Goal: Use online tool/utility: Utilize a website feature to perform a specific function

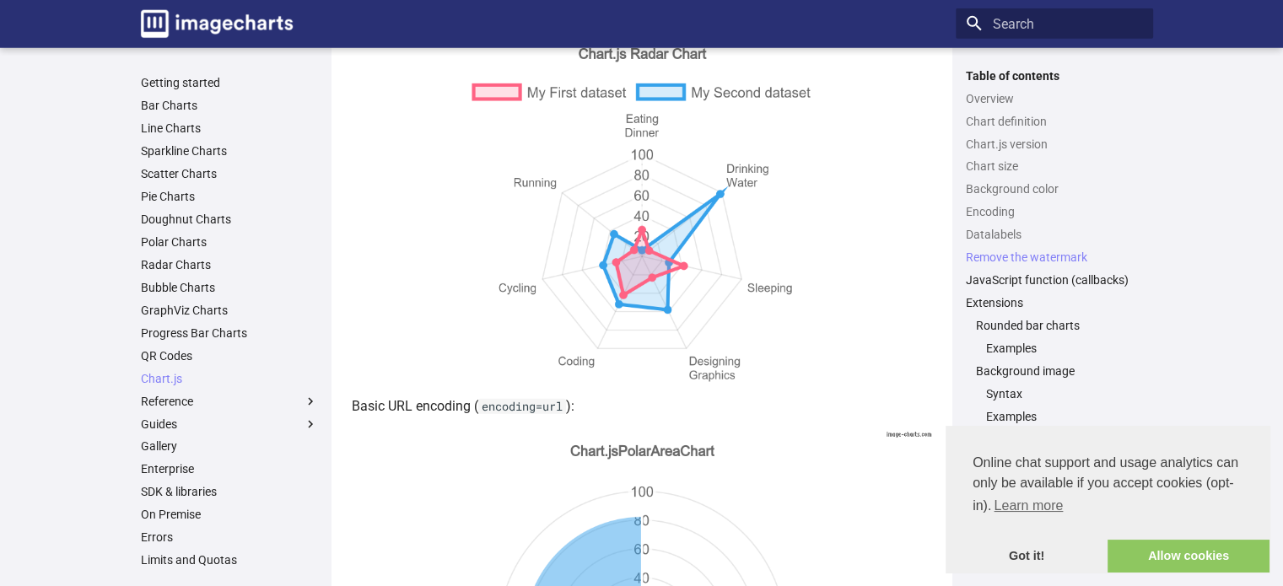
scroll to position [4724, 0]
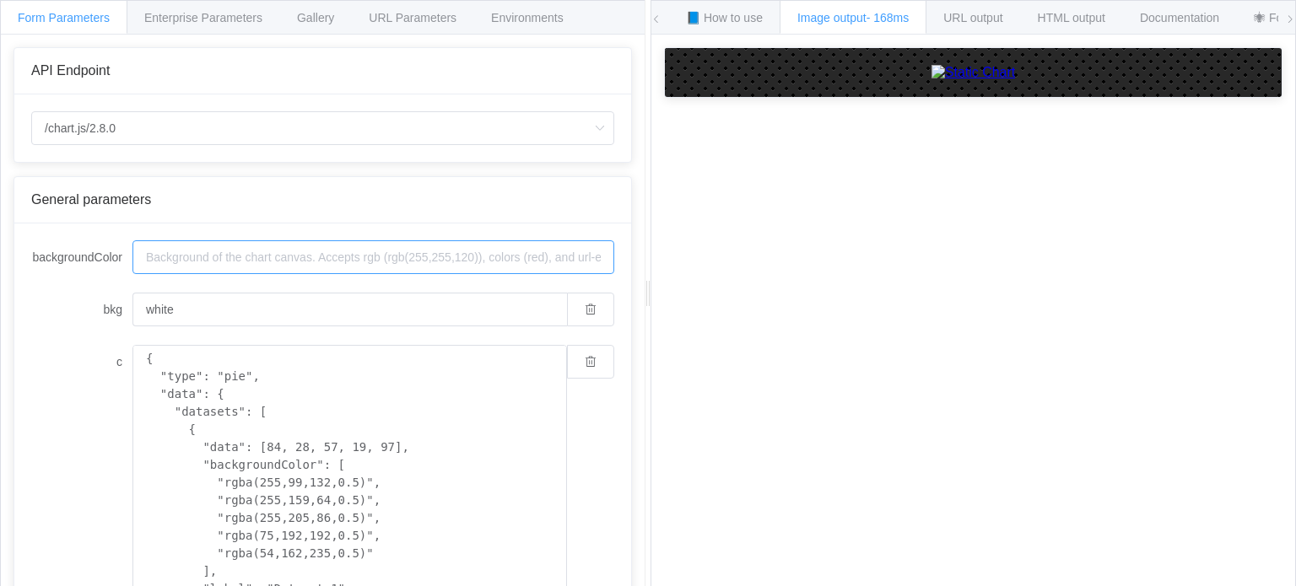
click at [243, 262] on input "backgroundColor" at bounding box center [373, 257] width 482 height 34
click at [222, 128] on input "/chart.js/2.8.0" at bounding box center [322, 128] width 583 height 34
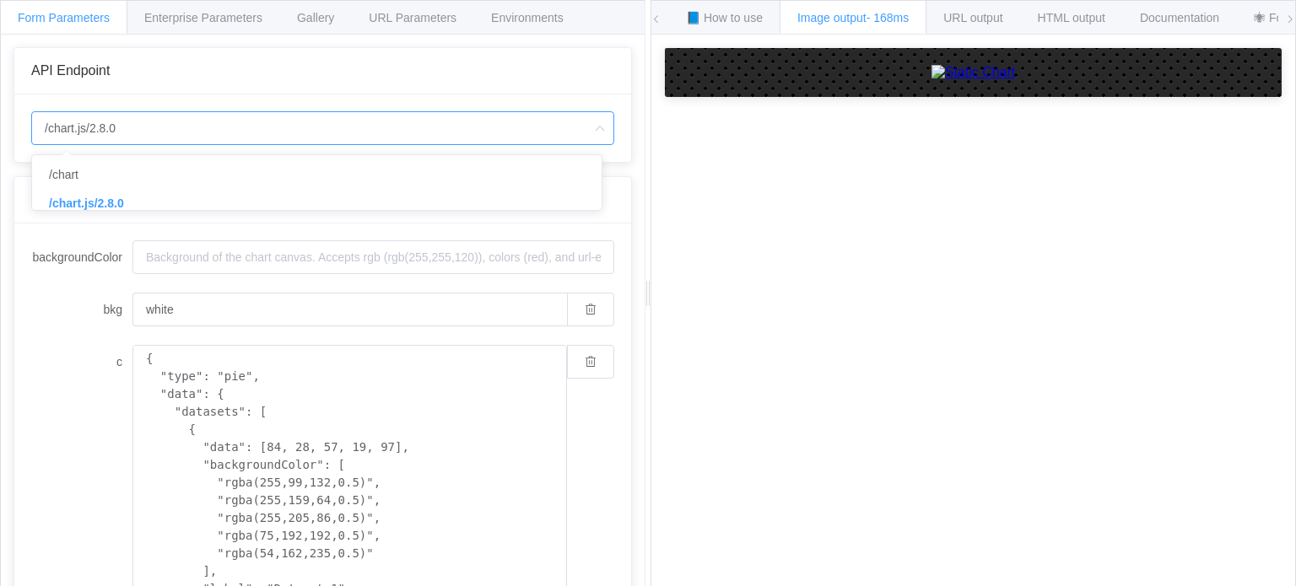
click at [222, 128] on input "/chart.js/2.8.0" at bounding box center [322, 128] width 583 height 34
click at [188, 138] on input "/chart.js/2.8.0" at bounding box center [322, 128] width 583 height 34
click at [137, 185] on li "/chart" at bounding box center [323, 174] width 582 height 29
type input "/chart"
type input "20"
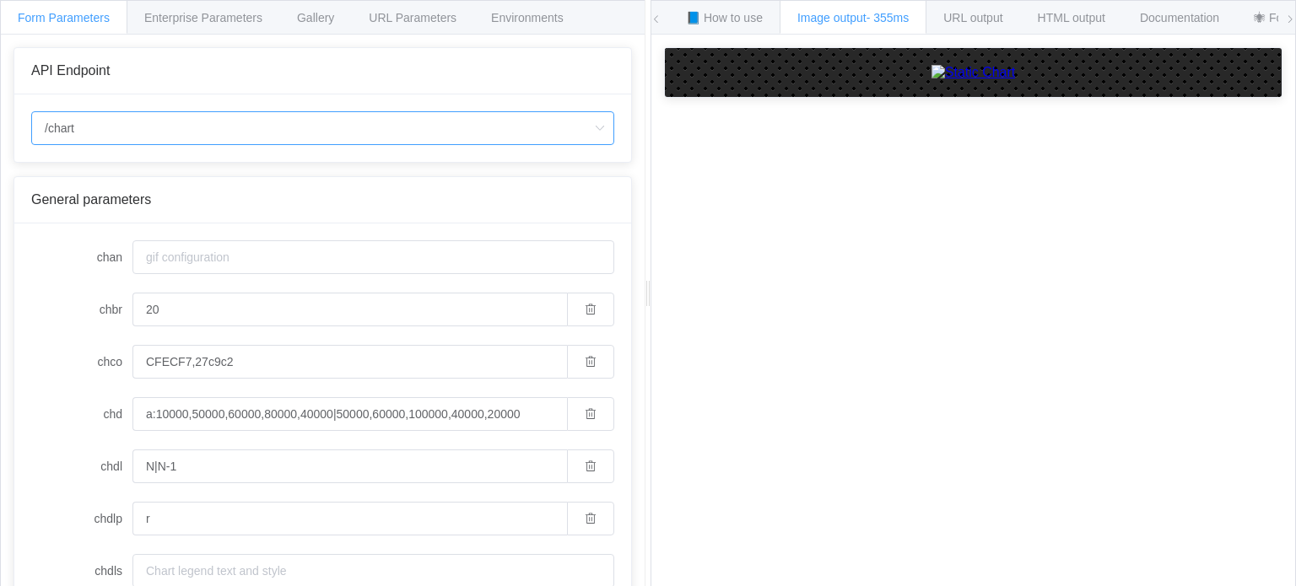
click at [150, 127] on input "/chart" at bounding box center [322, 128] width 583 height 34
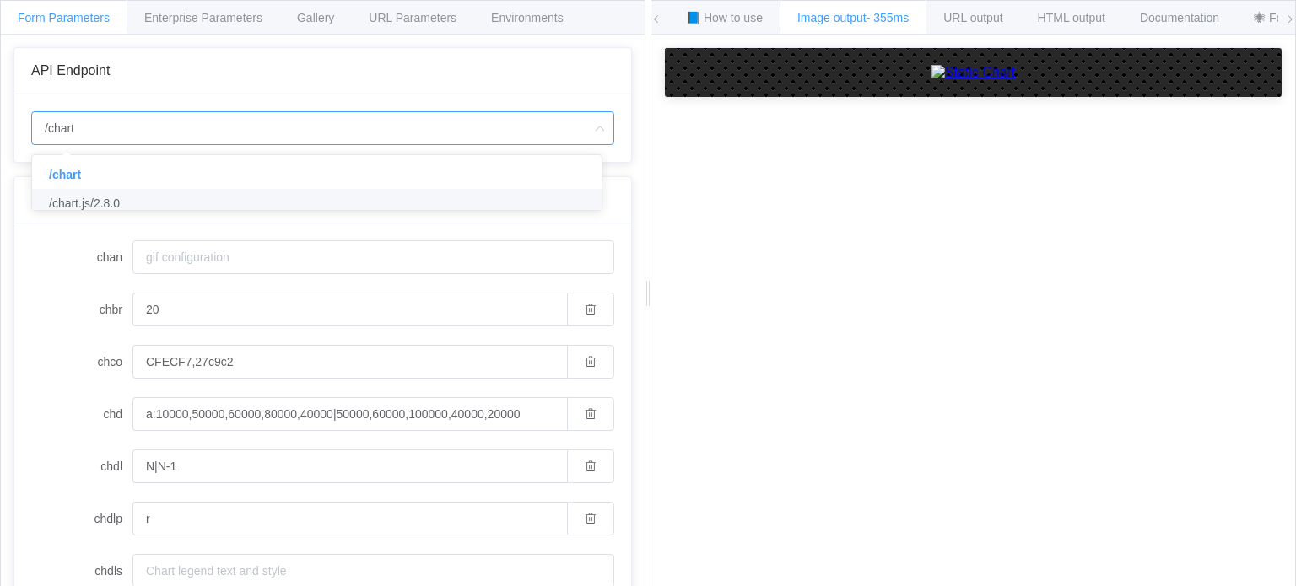
click at [115, 205] on span "/chart.js/2.8.0" at bounding box center [84, 203] width 71 height 13
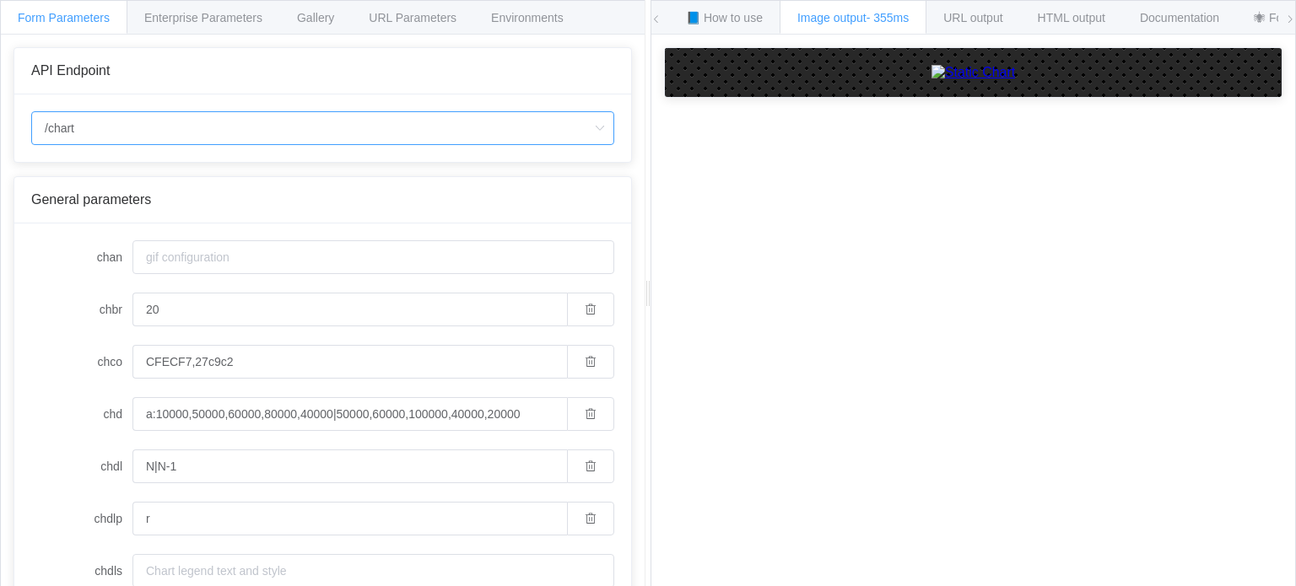
type input "/chart.js/2.8.0"
type input "white"
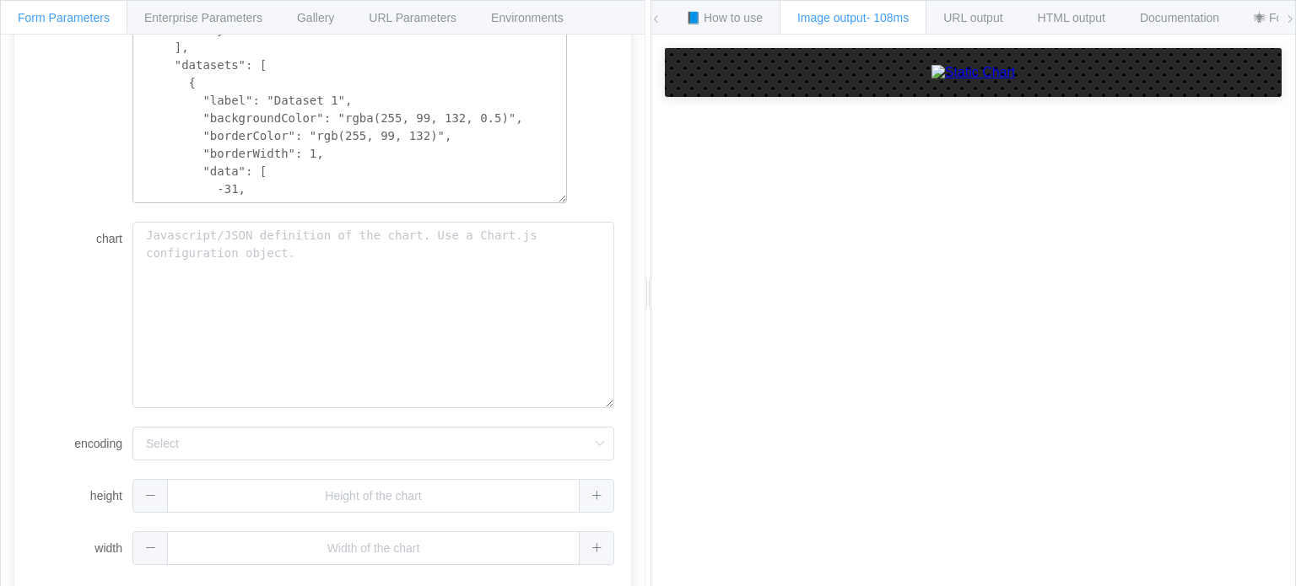
scroll to position [507, 0]
click at [332, 240] on textarea "chart" at bounding box center [373, 314] width 482 height 187
click at [238, 445] on input "encoding" at bounding box center [373, 443] width 482 height 34
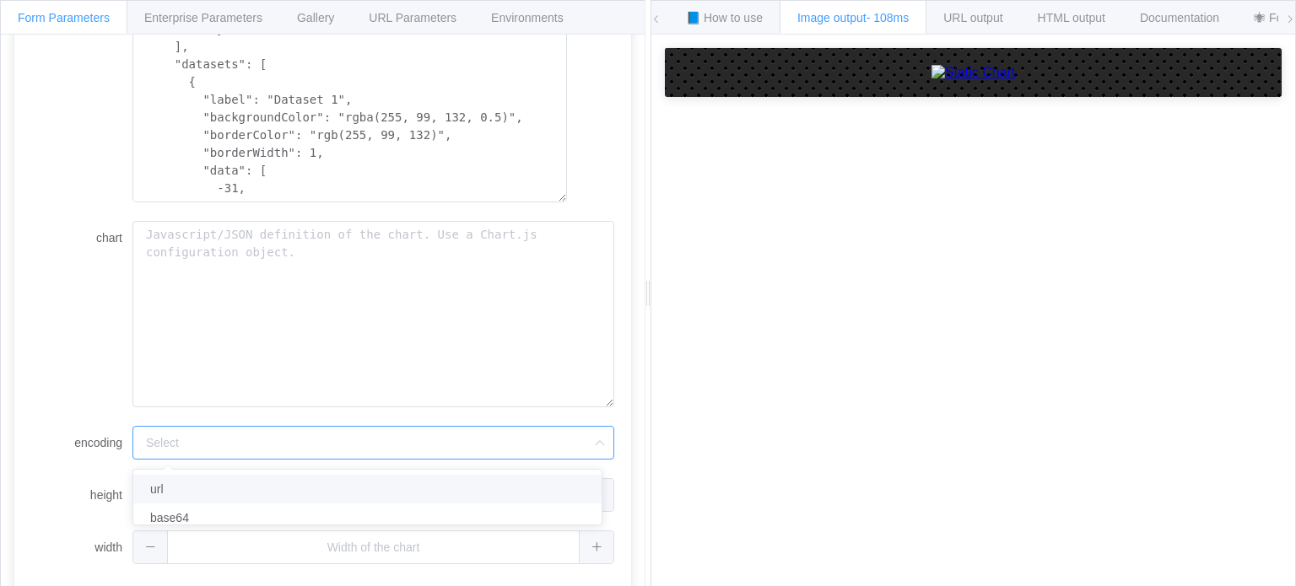
click at [208, 492] on li "url" at bounding box center [373, 489] width 481 height 29
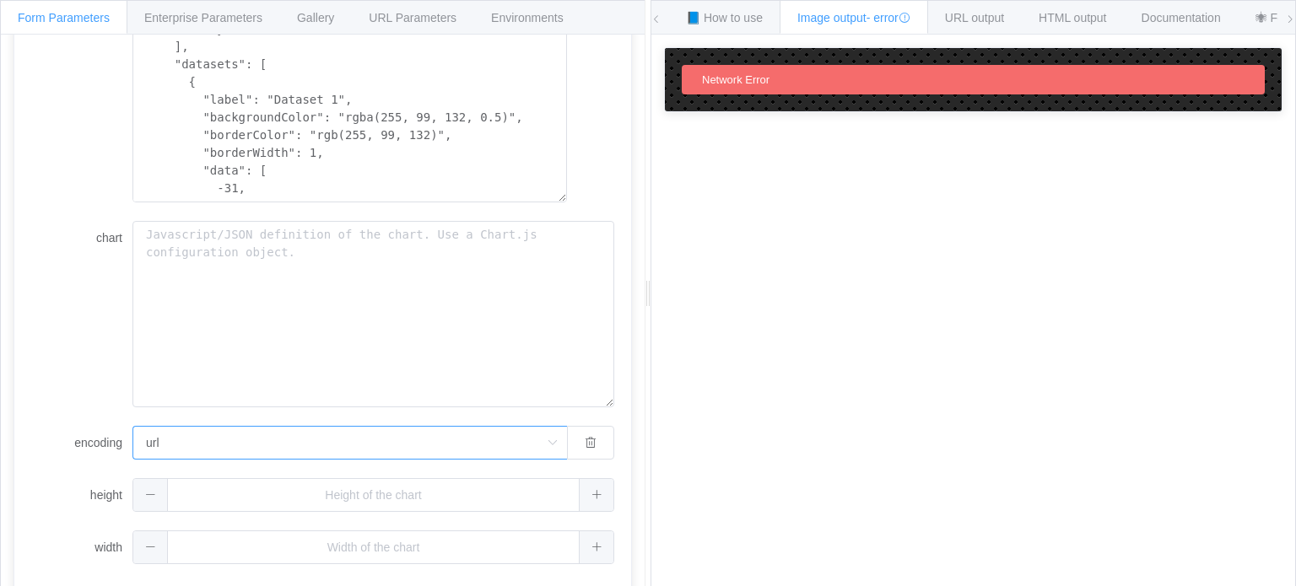
click at [196, 439] on input "url" at bounding box center [349, 443] width 434 height 34
click at [192, 515] on li "base64" at bounding box center [350, 518] width 434 height 29
type input "base64"
click at [572, 452] on button "button" at bounding box center [590, 443] width 47 height 34
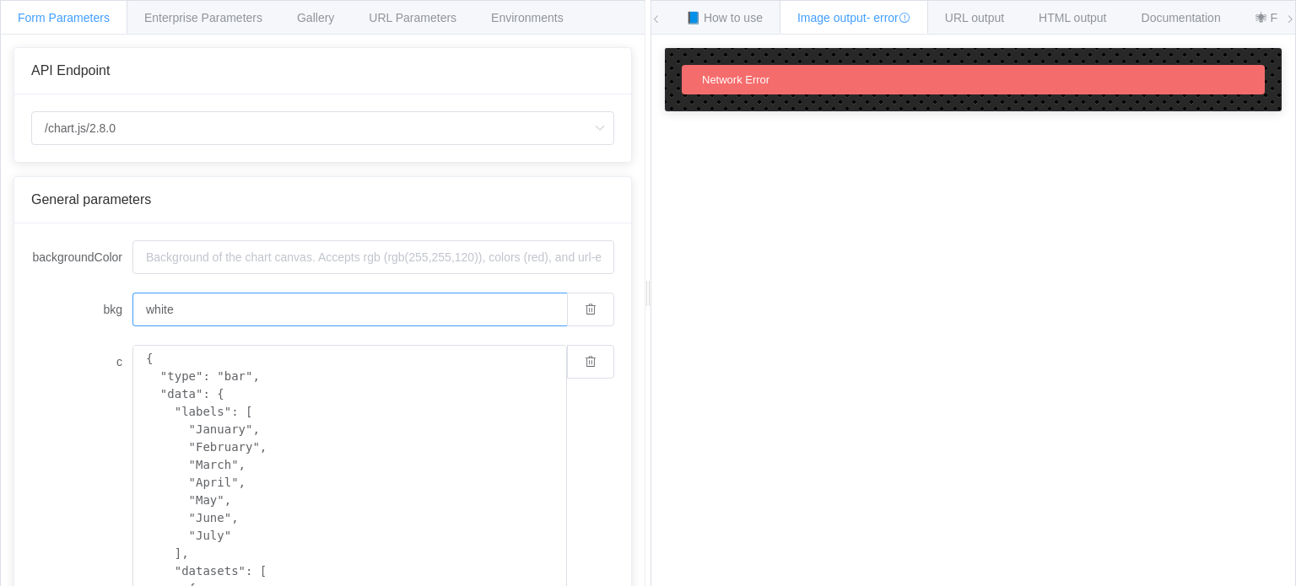
click at [449, 304] on input "white" at bounding box center [349, 310] width 434 height 34
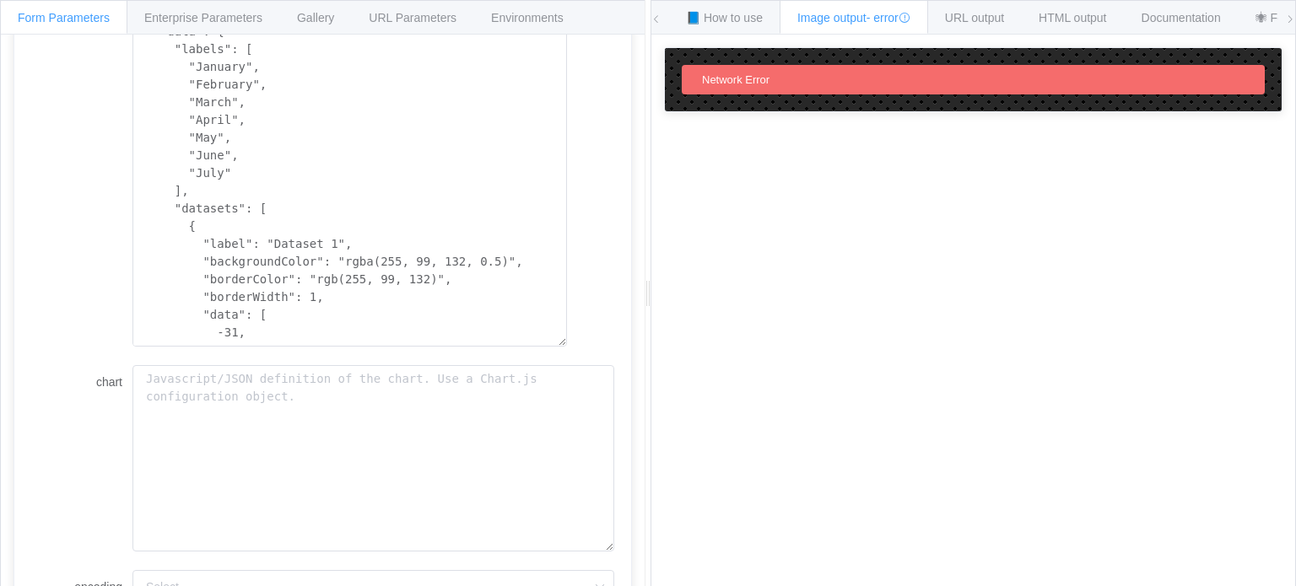
scroll to position [507, 0]
